Goal: Task Accomplishment & Management: Manage account settings

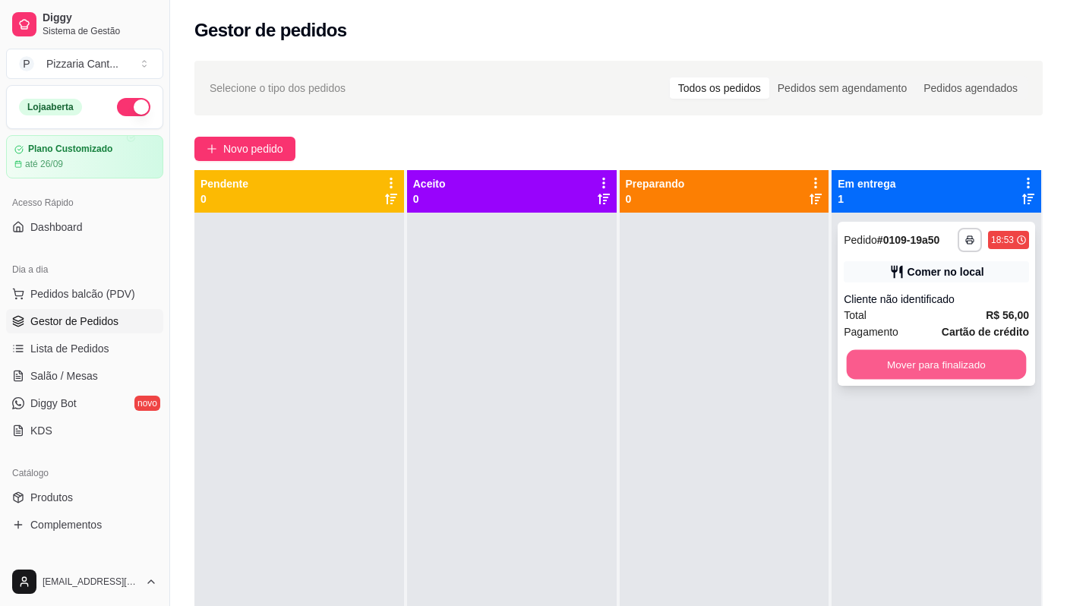
click at [923, 371] on button "Mover para finalizado" at bounding box center [936, 365] width 179 height 30
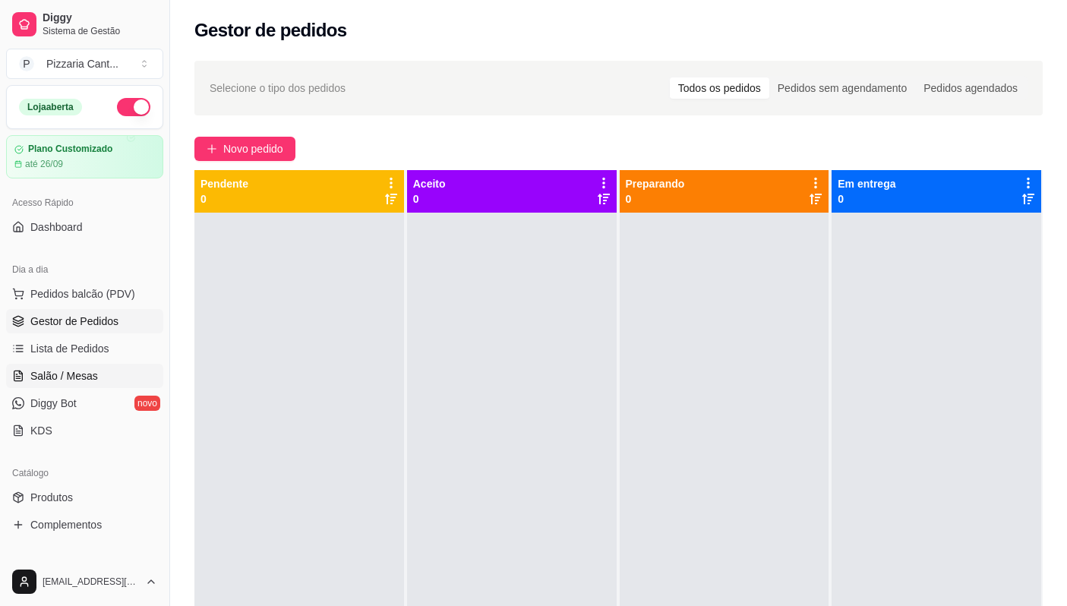
click at [55, 377] on span "Salão / Mesas" at bounding box center [64, 375] width 68 height 15
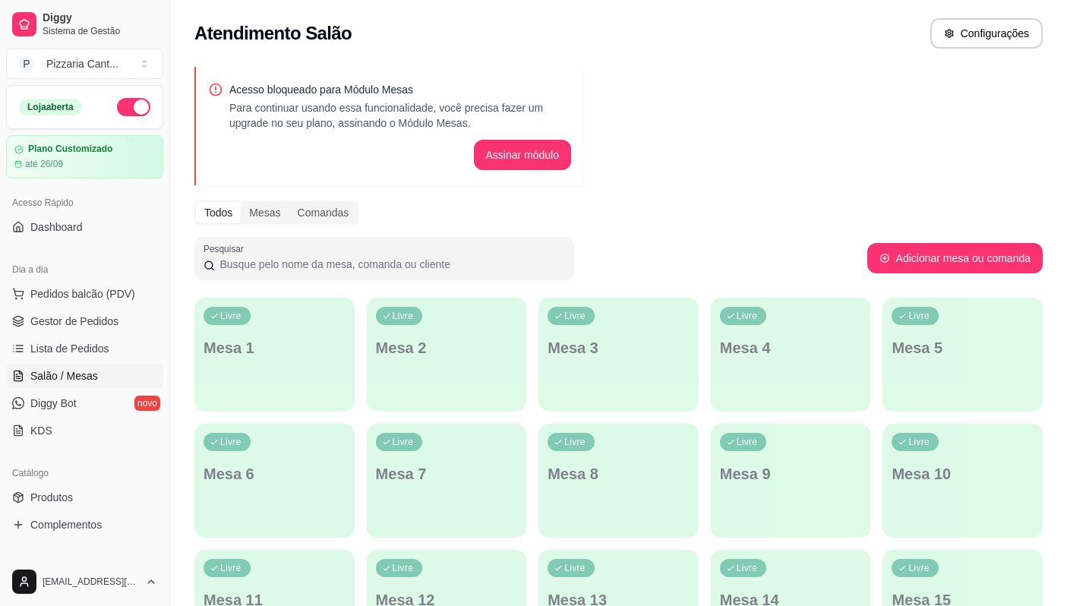
click at [287, 340] on p "Mesa 1" at bounding box center [275, 347] width 142 height 21
click at [287, 340] on p "Mesa 1" at bounding box center [274, 348] width 137 height 21
click at [263, 204] on div "Mesas" at bounding box center [265, 212] width 48 height 21
click at [241, 202] on input "Mesas" at bounding box center [241, 202] width 0 height 0
click at [264, 358] on p "Mesa 1" at bounding box center [274, 348] width 137 height 21
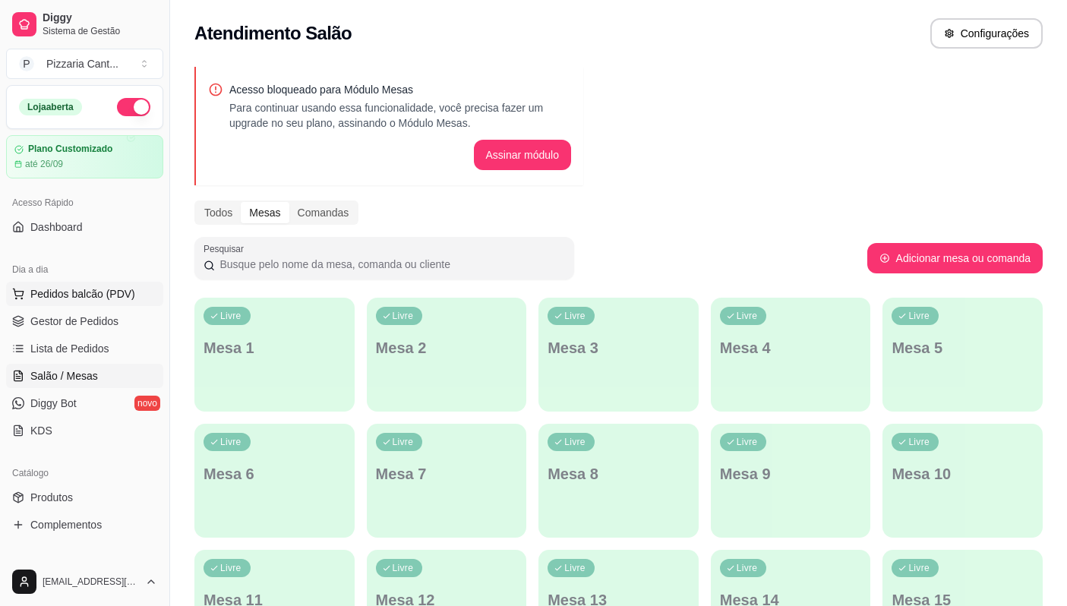
click at [65, 295] on span "Pedidos balcão (PDV)" at bounding box center [82, 293] width 105 height 15
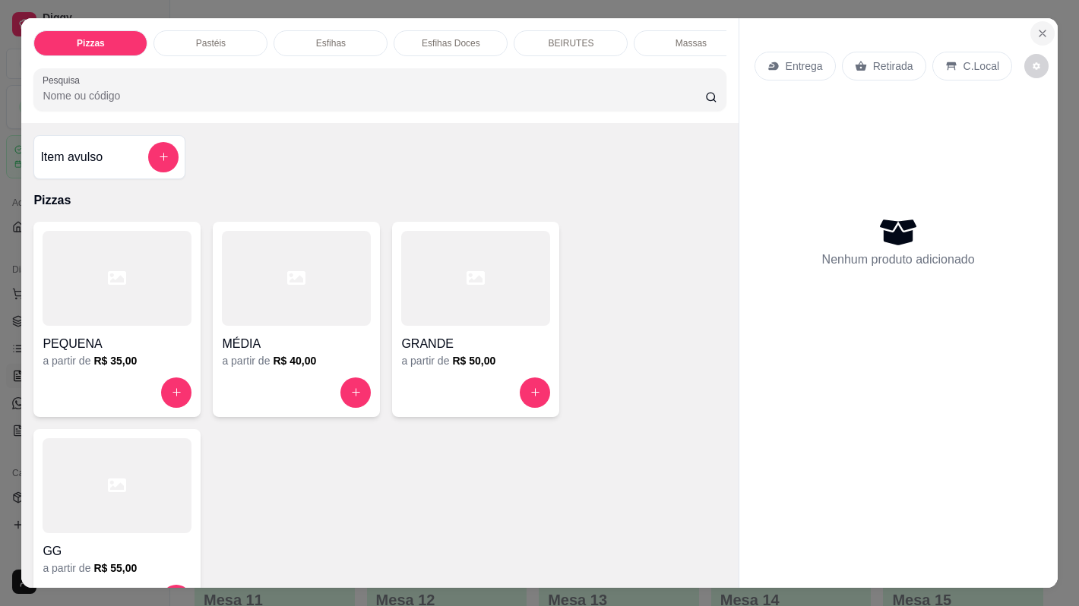
click at [1040, 32] on icon "Close" at bounding box center [1042, 33] width 12 height 12
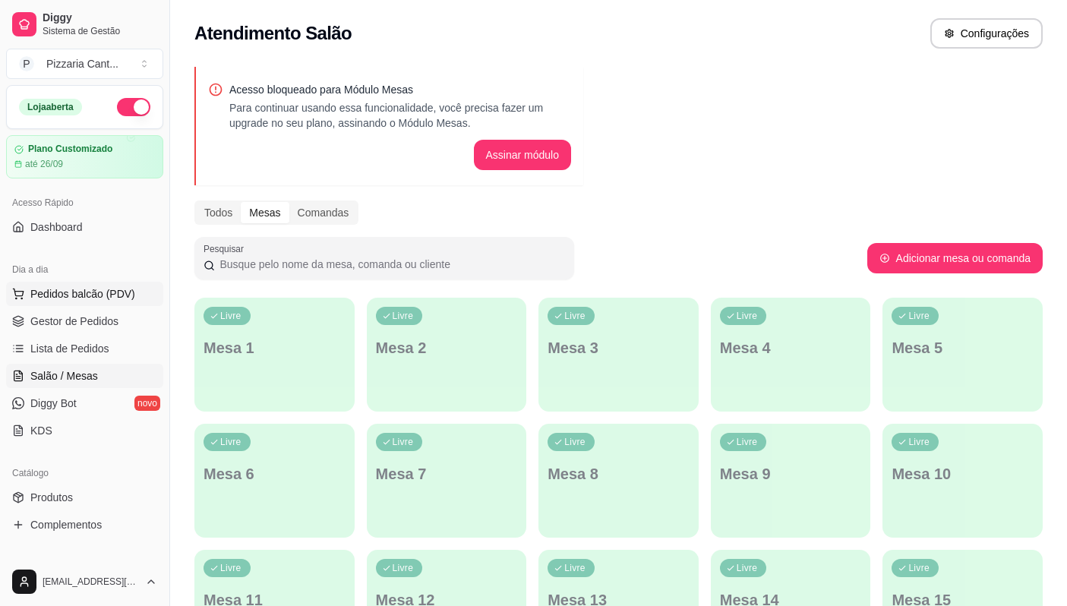
click at [74, 297] on span "Pedidos balcão (PDV)" at bounding box center [82, 293] width 105 height 15
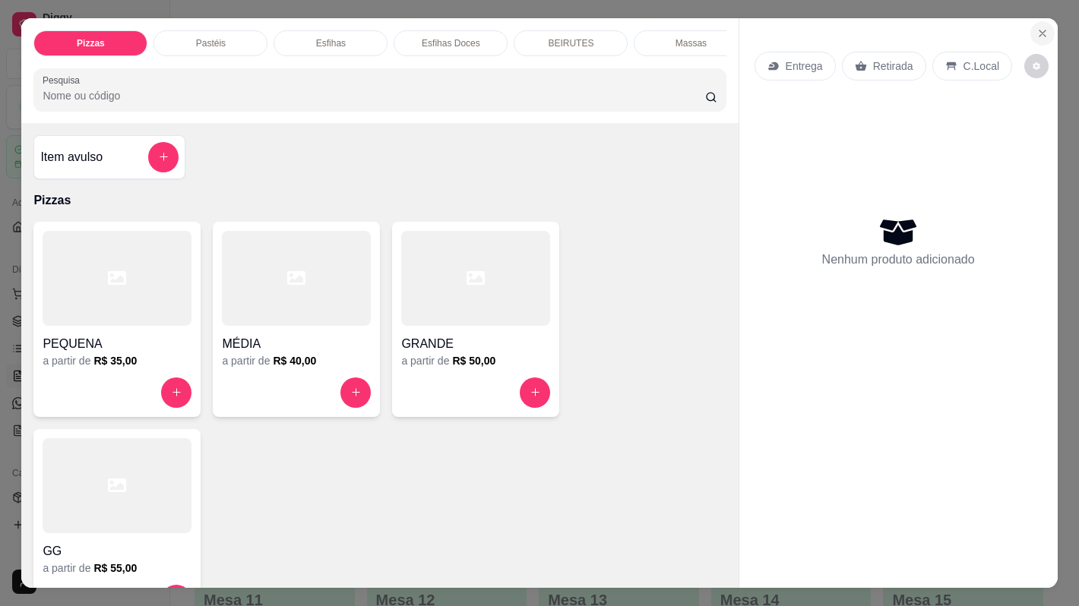
click at [1039, 30] on icon "Close" at bounding box center [1042, 33] width 6 height 6
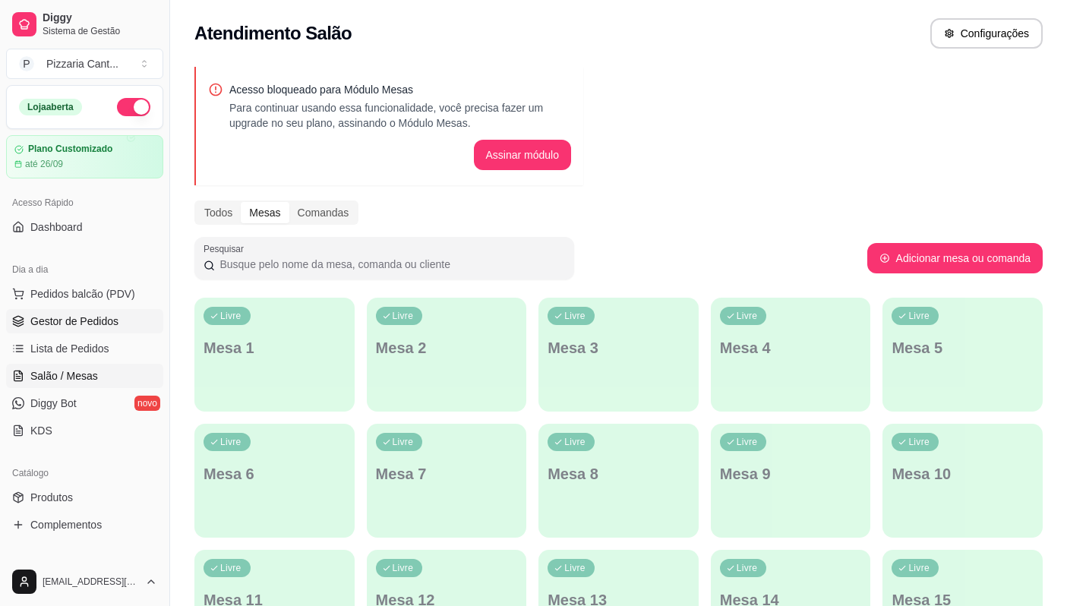
click at [65, 323] on span "Gestor de Pedidos" at bounding box center [74, 321] width 88 height 15
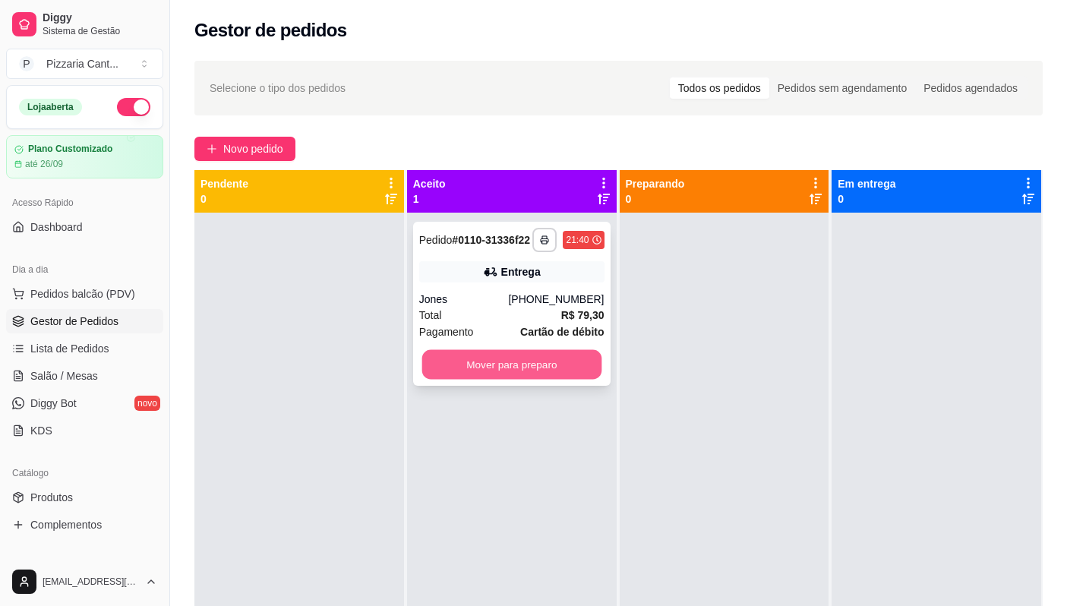
click at [494, 371] on button "Mover para preparo" at bounding box center [511, 365] width 179 height 30
